Goal: Task Accomplishment & Management: Manage account settings

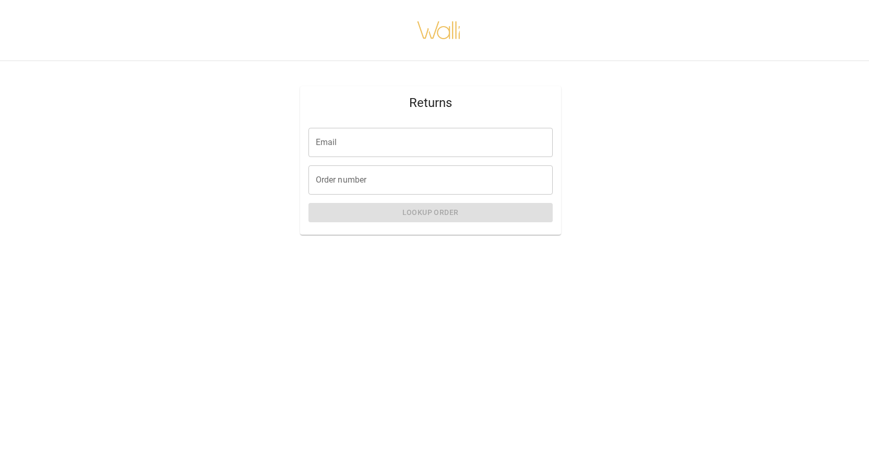
click at [385, 151] on input "Email" at bounding box center [431, 142] width 244 height 29
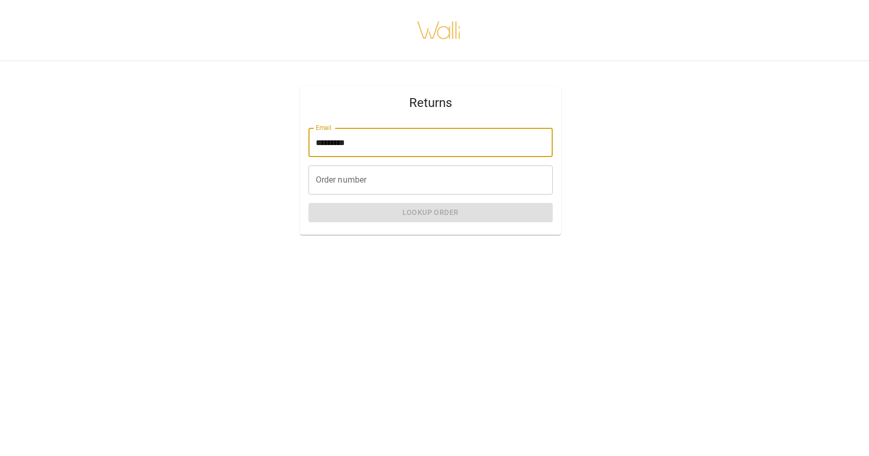
type input "**********"
drag, startPoint x: 386, startPoint y: 158, endPoint x: 386, endPoint y: 181, distance: 23.5
click at [386, 181] on input "Order number" at bounding box center [431, 179] width 244 height 29
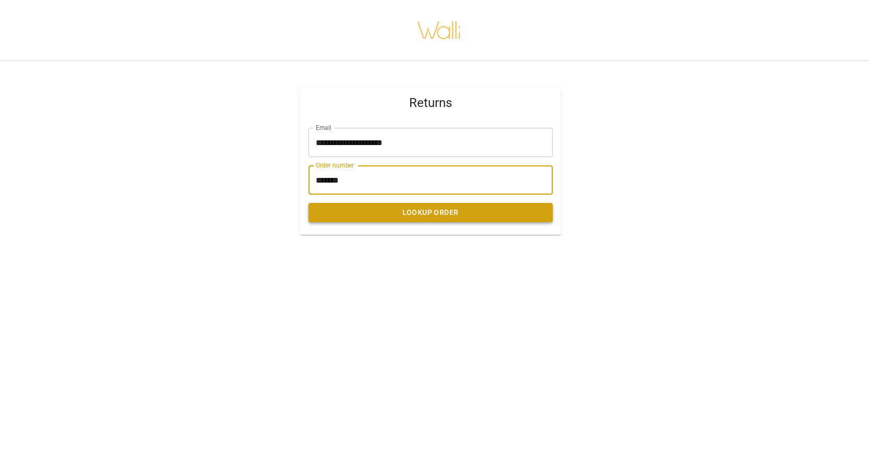
type input "*******"
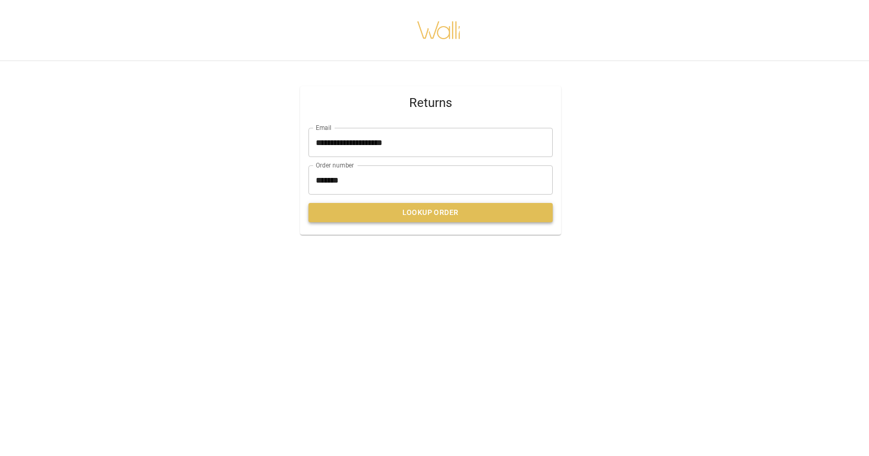
click at [385, 211] on button "Lookup Order" at bounding box center [431, 212] width 244 height 19
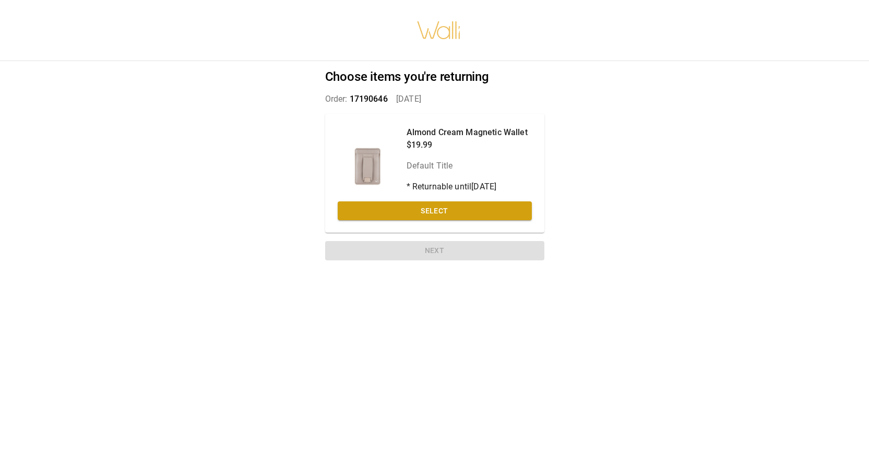
click at [385, 211] on button "Select" at bounding box center [435, 210] width 194 height 19
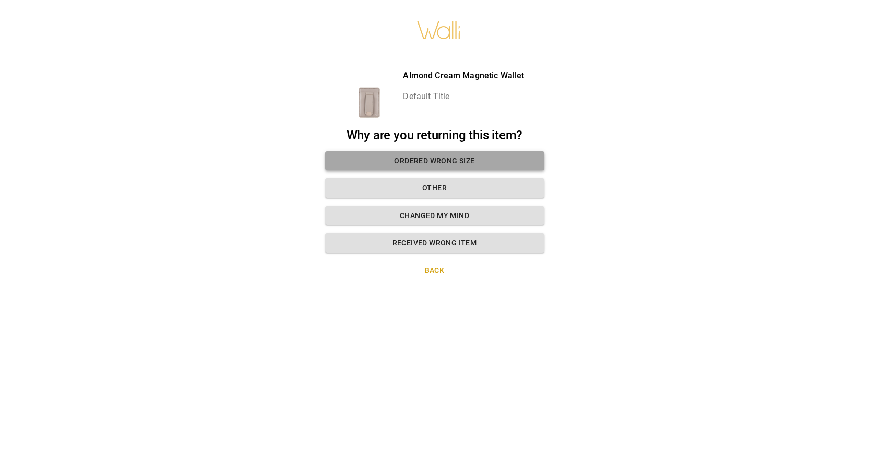
click at [426, 162] on button "Ordered wrong size" at bounding box center [434, 160] width 219 height 19
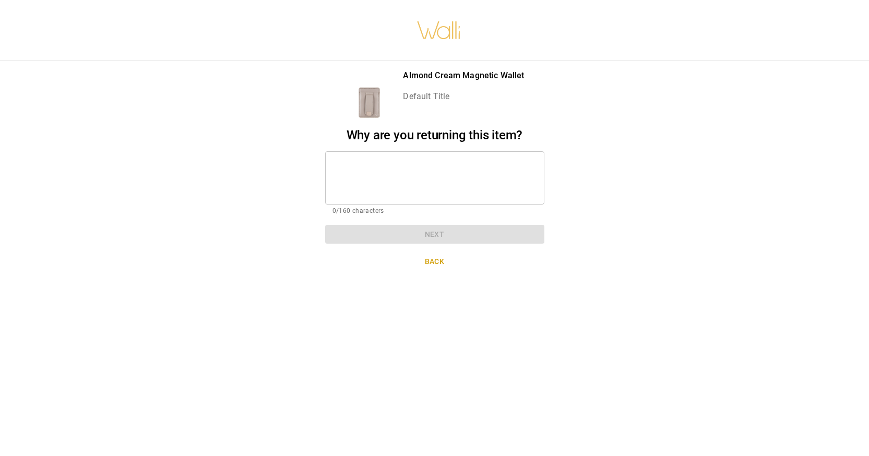
click at [426, 162] on textarea at bounding box center [435, 178] width 205 height 36
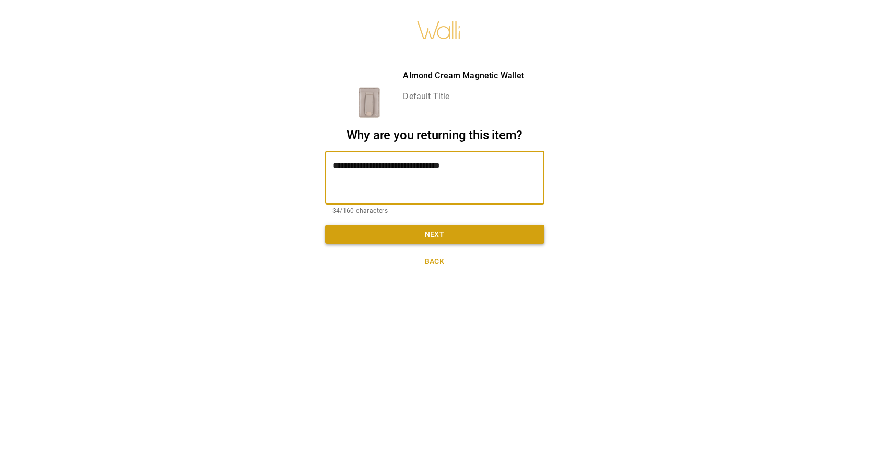
type textarea "**********"
click at [433, 229] on button "Next" at bounding box center [434, 234] width 219 height 19
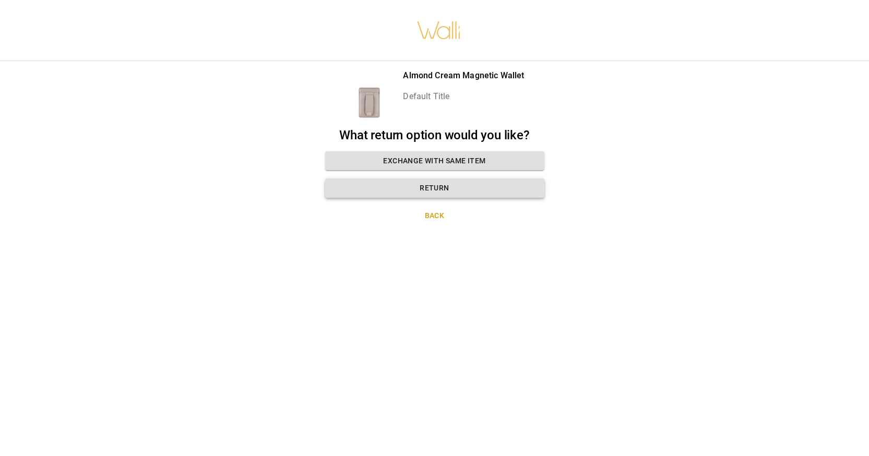
click at [452, 187] on button "Return" at bounding box center [434, 188] width 219 height 19
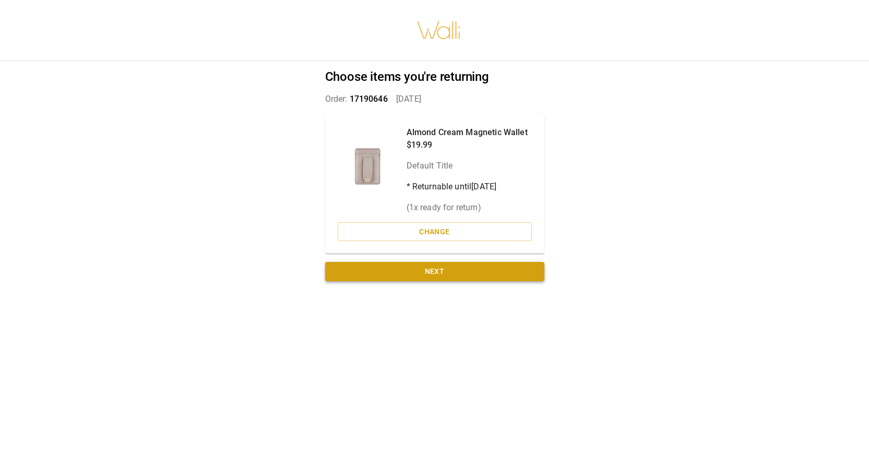
click at [451, 271] on button "Next" at bounding box center [434, 271] width 219 height 19
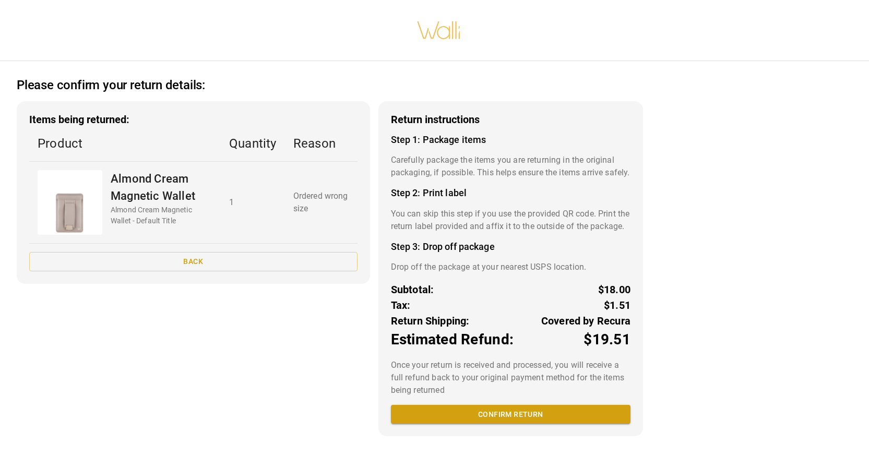
scroll to position [13, 0]
click at [507, 422] on button "Confirm return" at bounding box center [511, 414] width 240 height 19
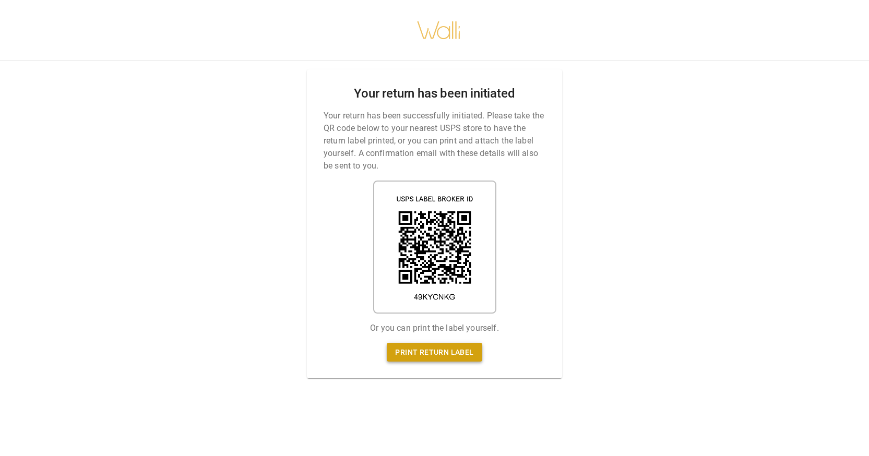
click at [428, 352] on link "Print return label" at bounding box center [434, 352] width 95 height 19
